Goal: Find specific page/section: Find specific page/section

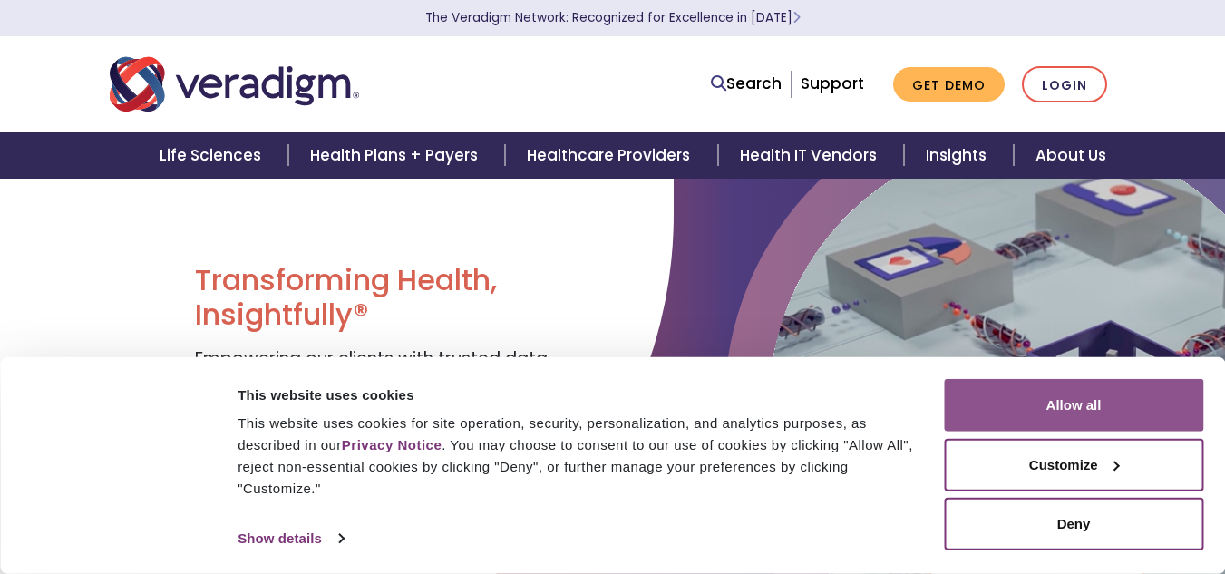
click at [1091, 415] on button "Allow all" at bounding box center [1073, 405] width 259 height 53
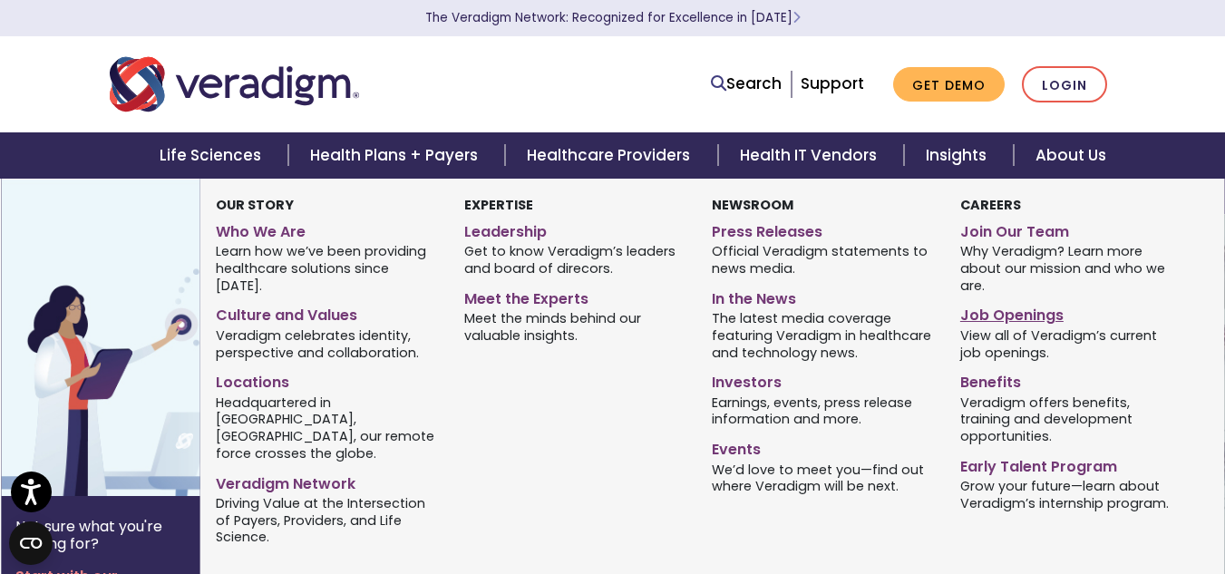
click at [1010, 313] on link "Job Openings" at bounding box center [1070, 312] width 220 height 26
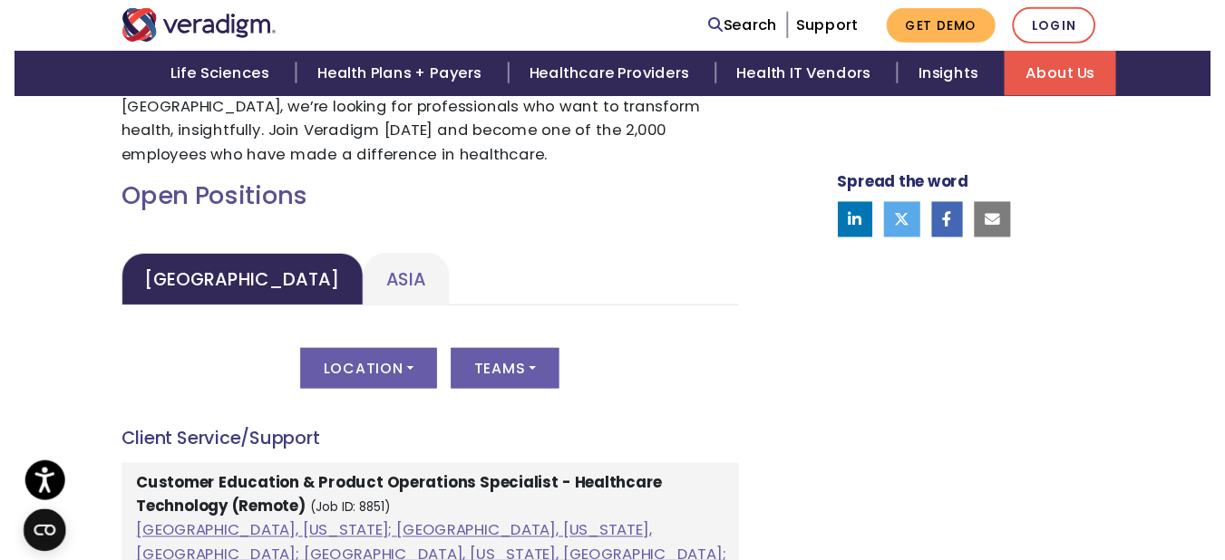
scroll to position [816, 0]
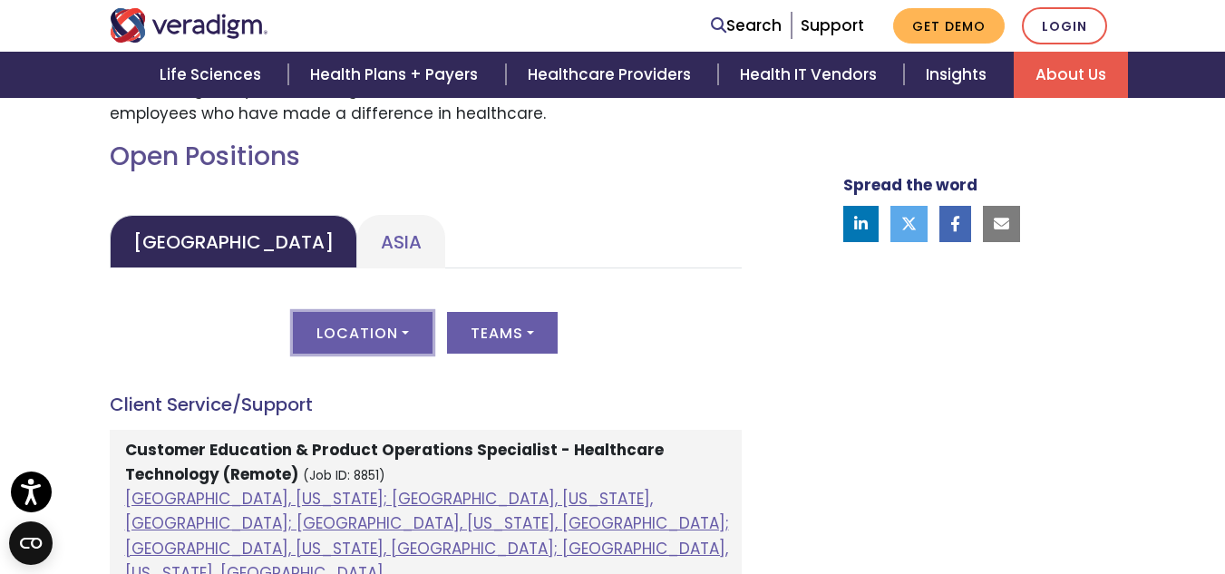
click at [387, 326] on button "Location" at bounding box center [363, 333] width 140 height 42
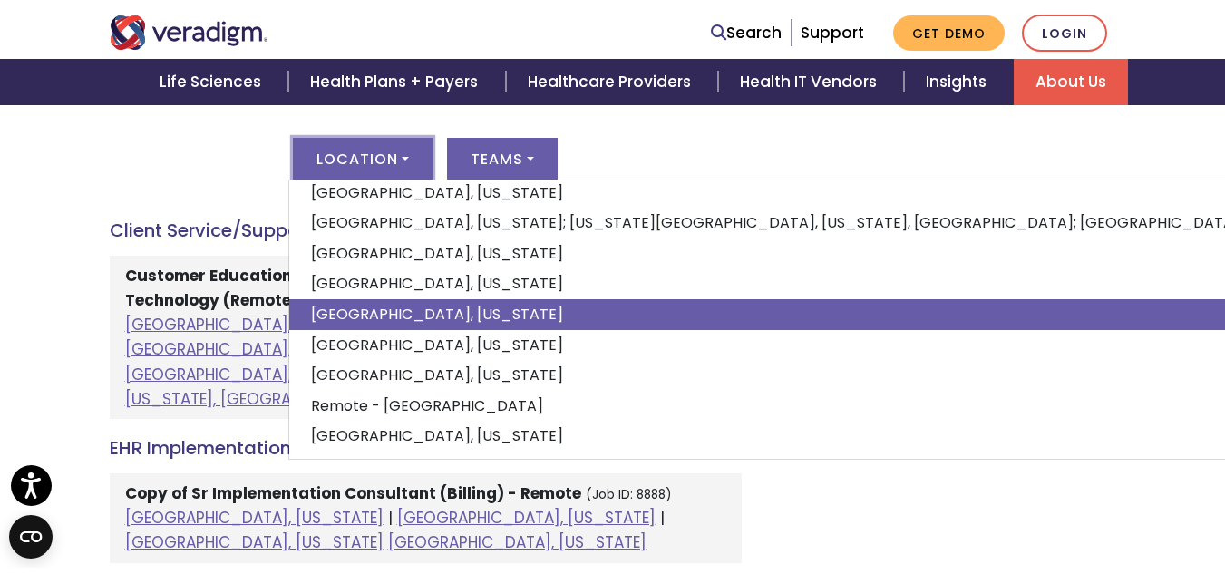
scroll to position [199, 0]
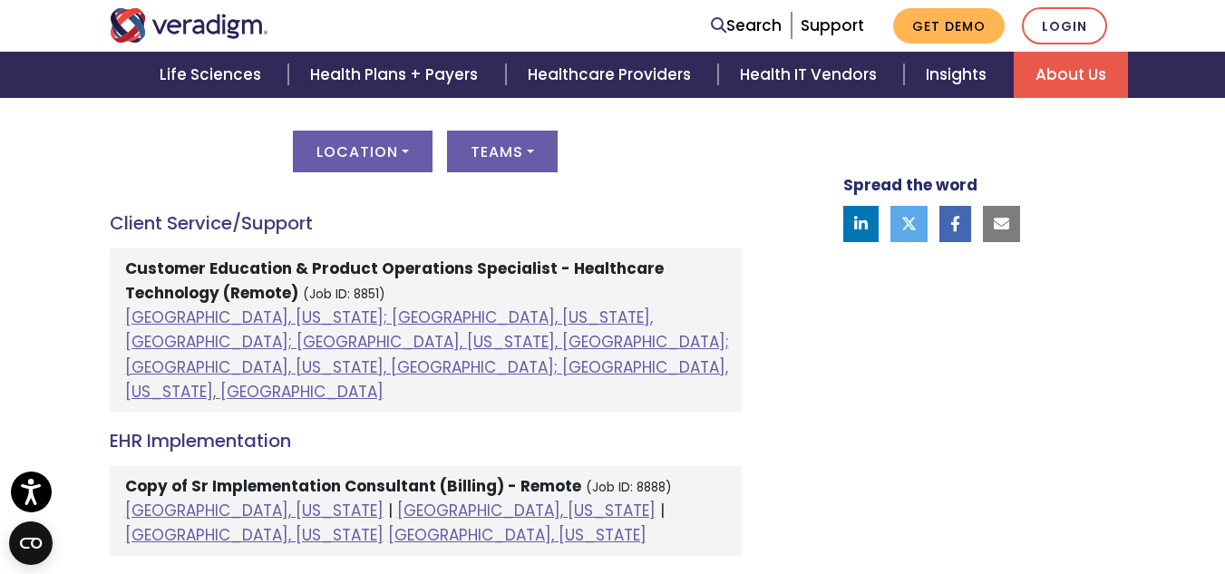
click at [498, 179] on div "Location All [GEOGRAPHIC_DATA], [US_STATE]; [GEOGRAPHIC_DATA], [US_STATE], [GEO…" at bounding box center [426, 162] width 632 height 63
click at [510, 159] on button "Teams" at bounding box center [502, 152] width 111 height 42
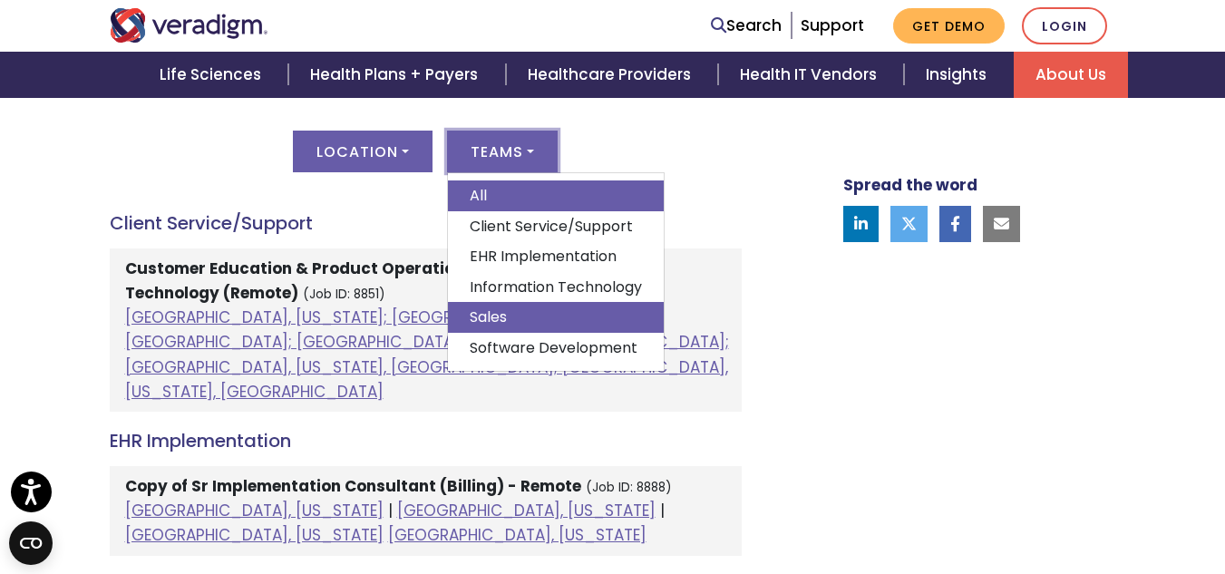
scroll to position [1088, 0]
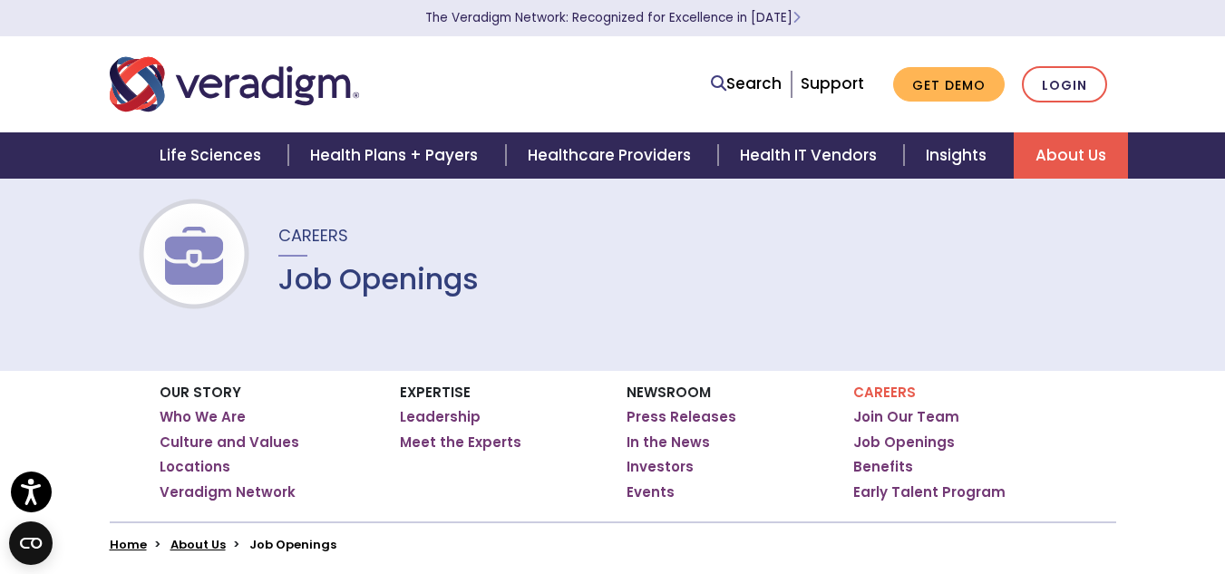
scroll to position [0, 0]
